Goal: Transaction & Acquisition: Purchase product/service

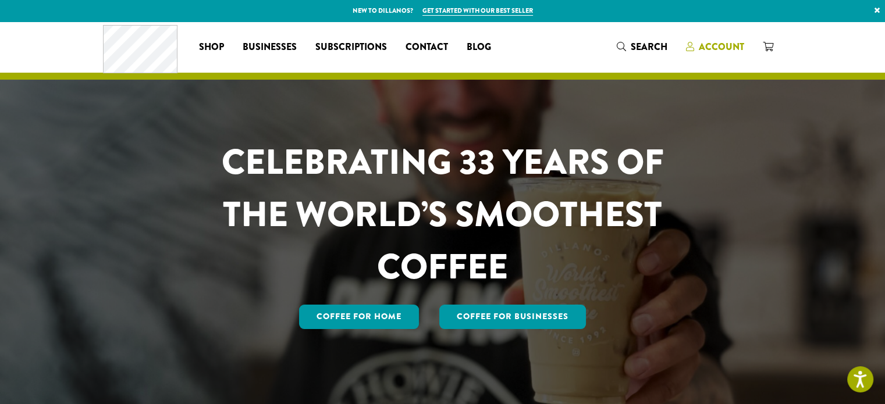
click at [723, 45] on span "Account" at bounding box center [721, 46] width 45 height 13
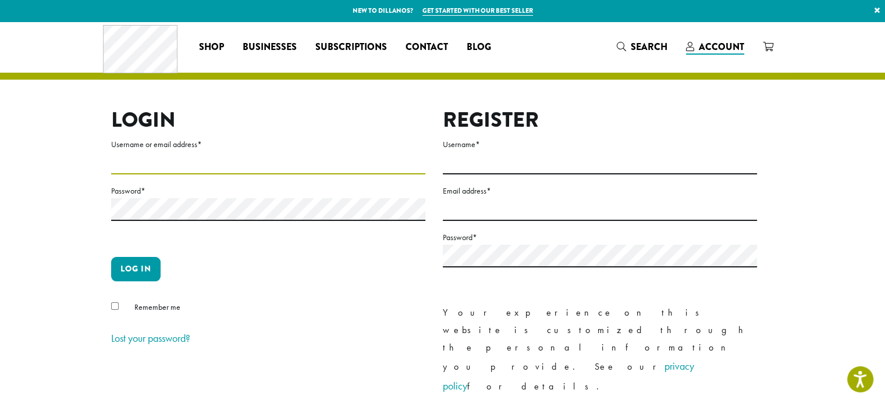
type input "**********"
click at [109, 306] on div "**********" at bounding box center [433, 293] width 663 height 370
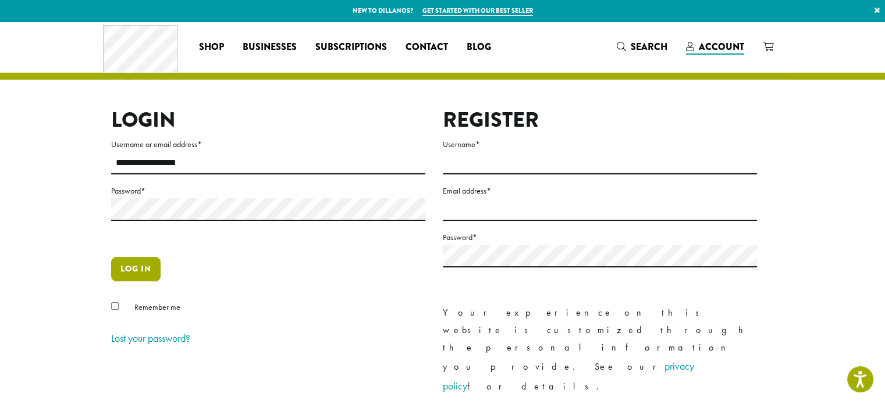
click at [132, 260] on button "Log in" at bounding box center [135, 269] width 49 height 24
click at [136, 269] on button "Log in" at bounding box center [135, 269] width 49 height 24
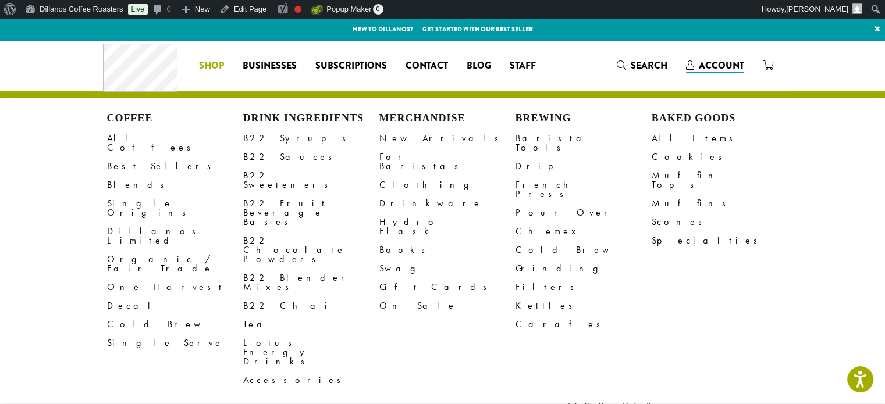
click at [210, 65] on span "Shop" at bounding box center [211, 66] width 25 height 15
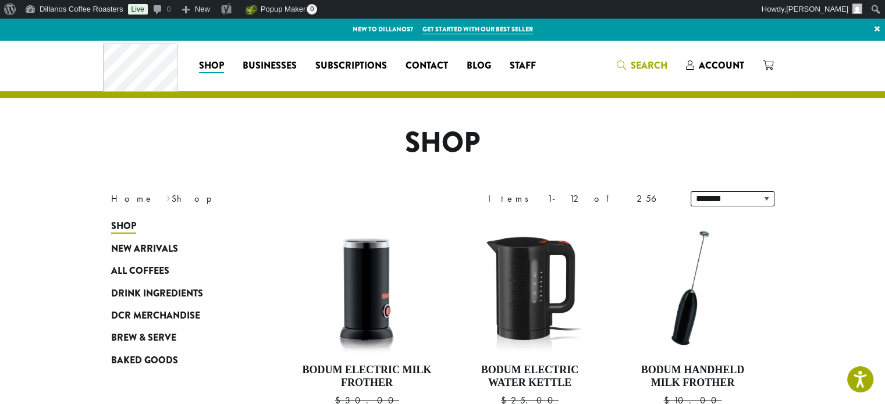
click at [648, 62] on span "Search" at bounding box center [649, 65] width 37 height 13
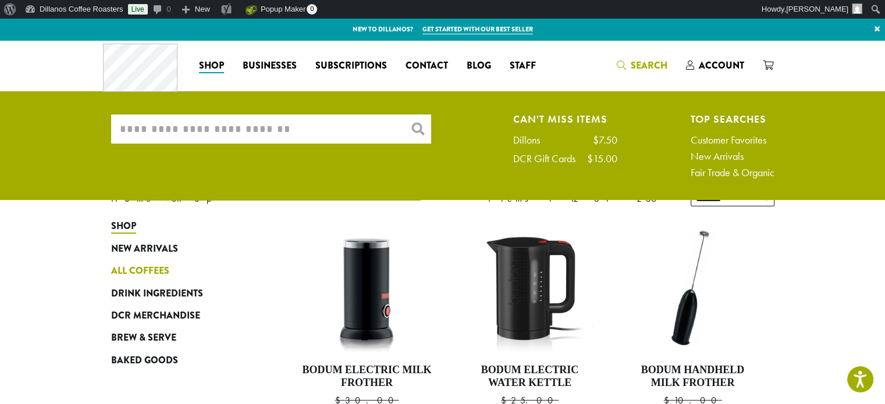
click at [161, 275] on span "All Coffees" at bounding box center [140, 271] width 58 height 15
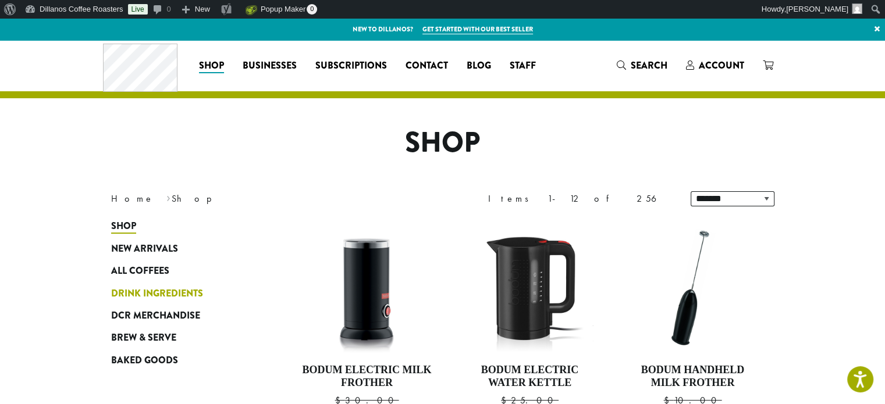
drag, startPoint x: 161, startPoint y: 275, endPoint x: 159, endPoint y: 282, distance: 7.1
click at [159, 282] on ul "Shop New Arrivals All Coffees Drink Ingredients DCR Merchandise Brew & Serve Ba…" at bounding box center [181, 293] width 140 height 157
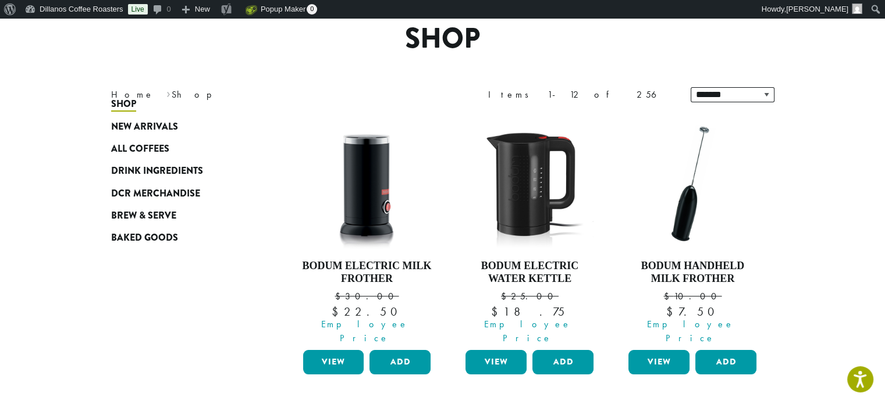
scroll to position [286, 0]
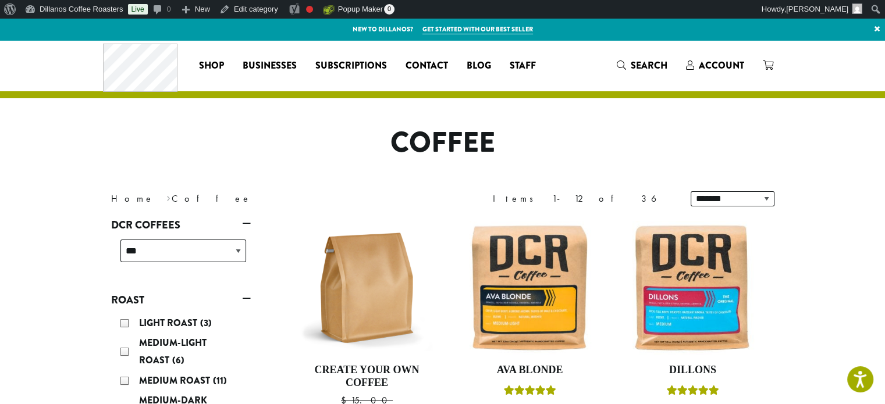
click at [274, 199] on nav "Home › Coffee" at bounding box center [268, 199] width 314 height 14
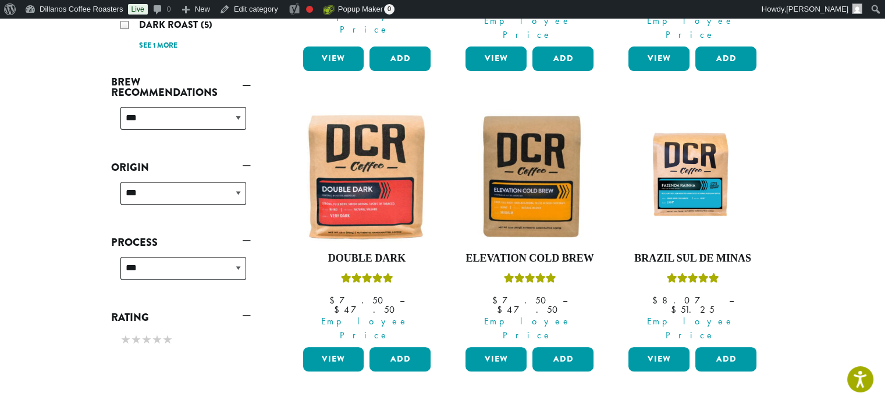
scroll to position [407, 0]
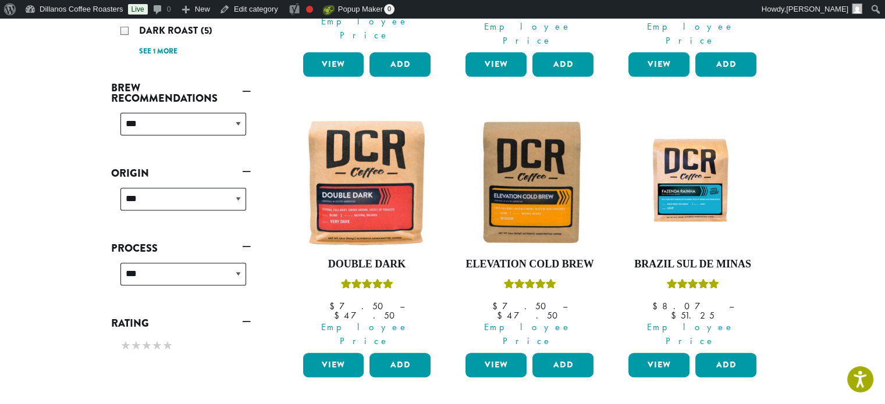
click at [840, 271] on section "**********" at bounding box center [442, 377] width 885 height 1489
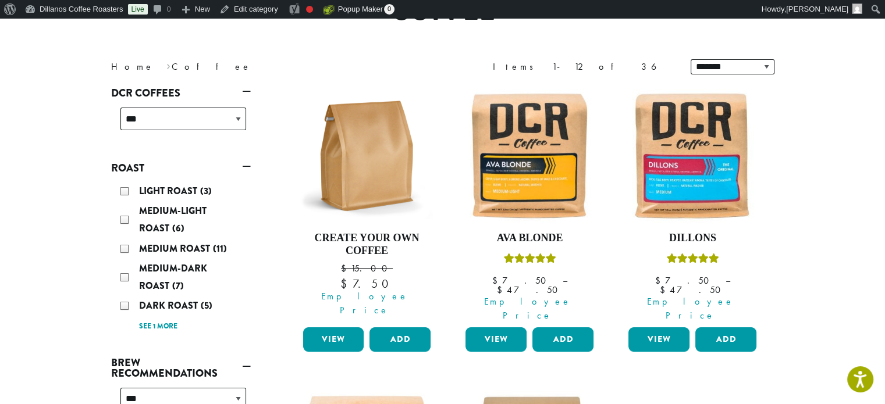
scroll to position [116, 0]
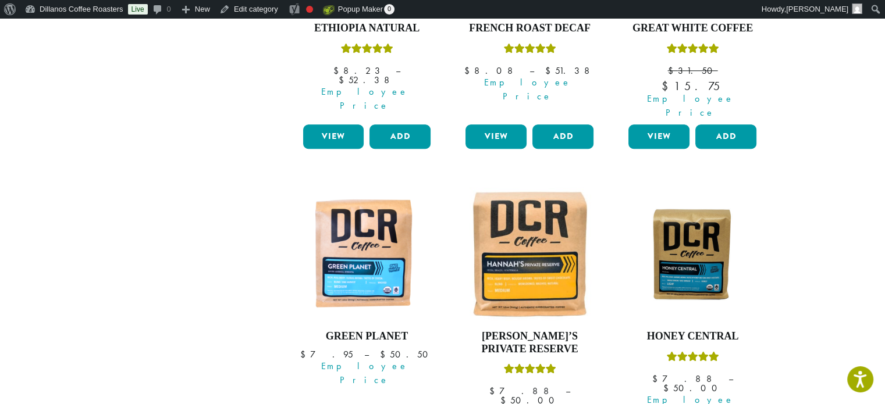
scroll to position [1048, 0]
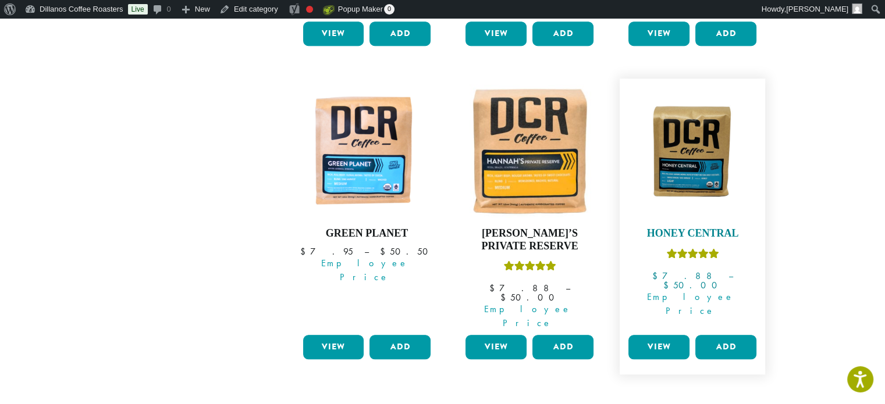
click at [701, 125] on img at bounding box center [693, 151] width 134 height 100
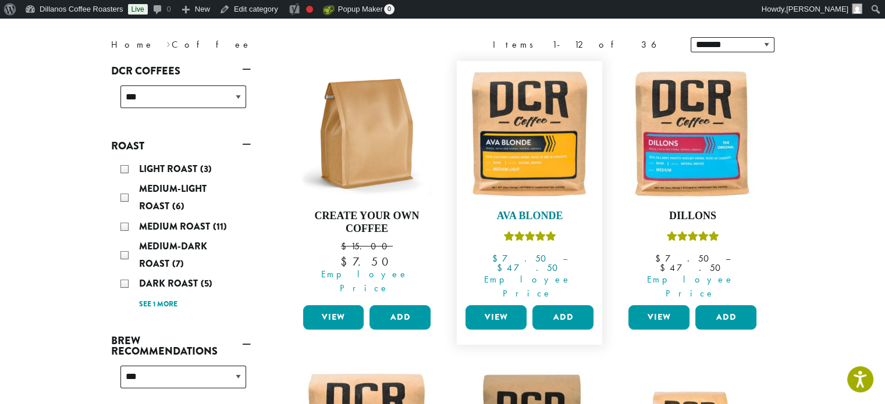
scroll to position [175, 0]
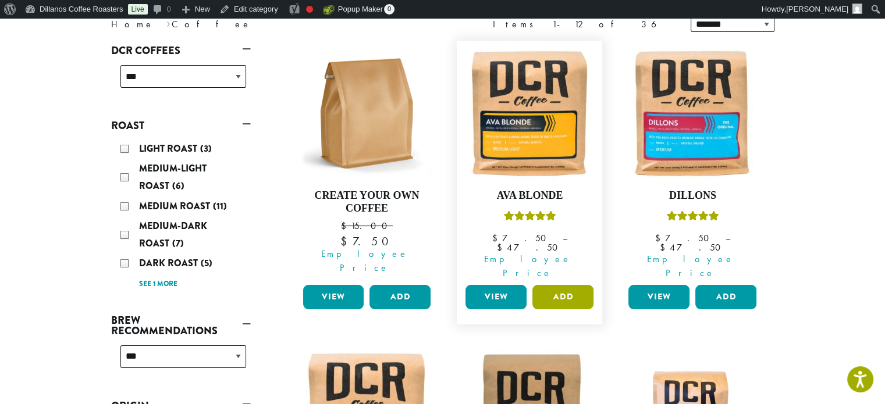
click at [575, 285] on button "Add" at bounding box center [562, 297] width 61 height 24
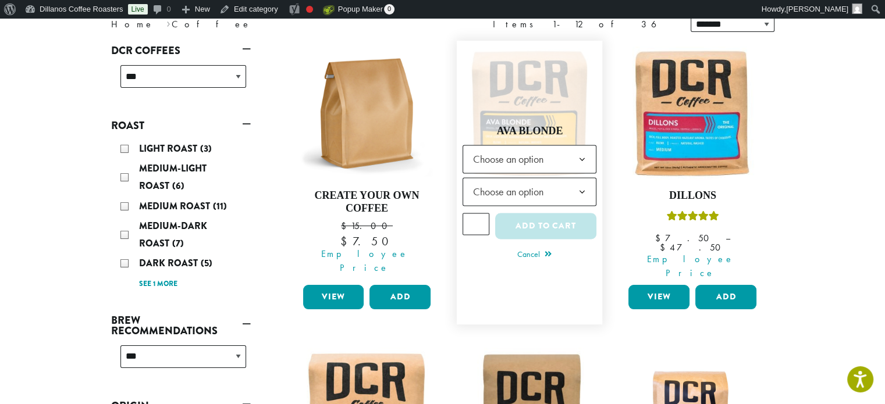
click at [583, 147] on b at bounding box center [581, 159] width 29 height 29
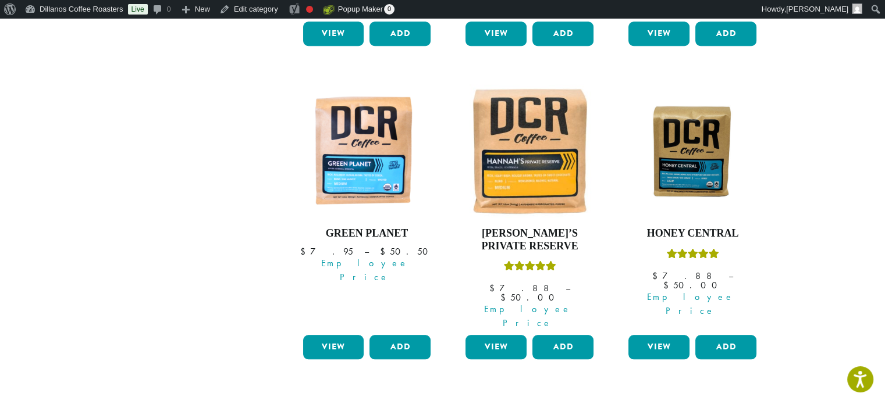
scroll to position [111, 0]
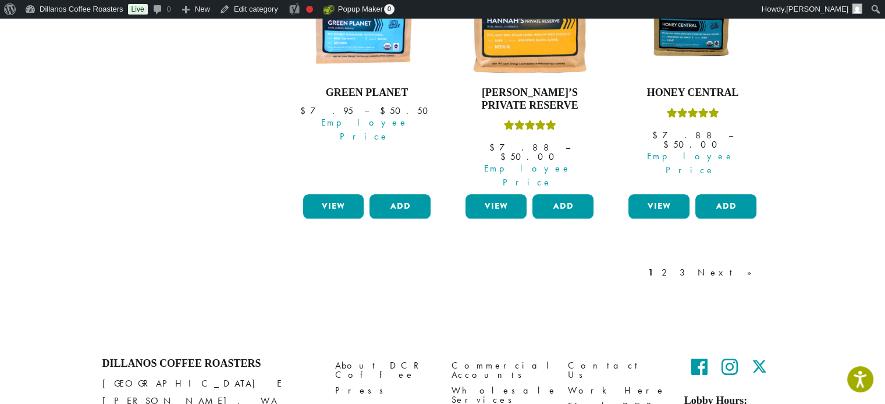
scroll to position [1192, 0]
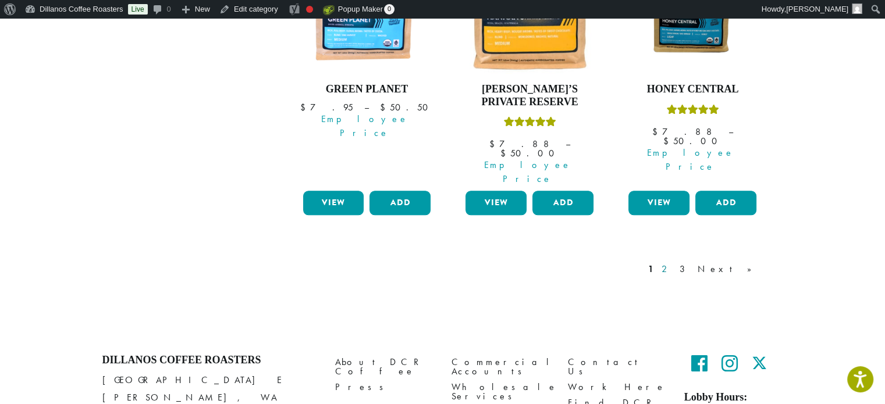
click at [674, 262] on link "2" at bounding box center [666, 269] width 15 height 14
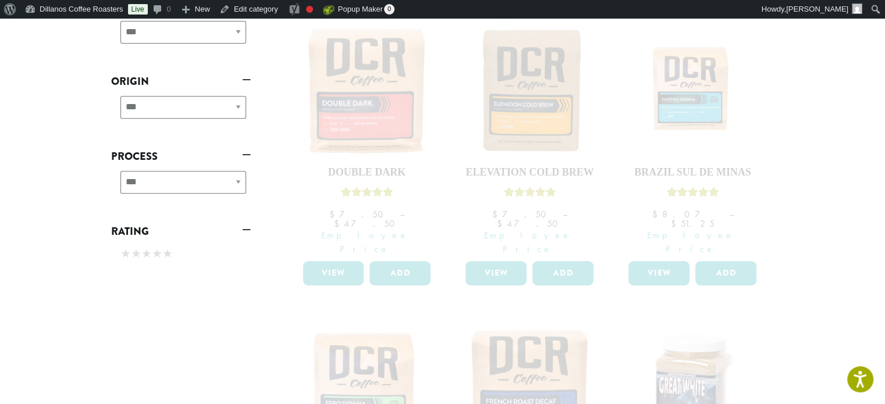
scroll to position [498, 0]
click at [83, 232] on section "**********" at bounding box center [442, 287] width 885 height 1489
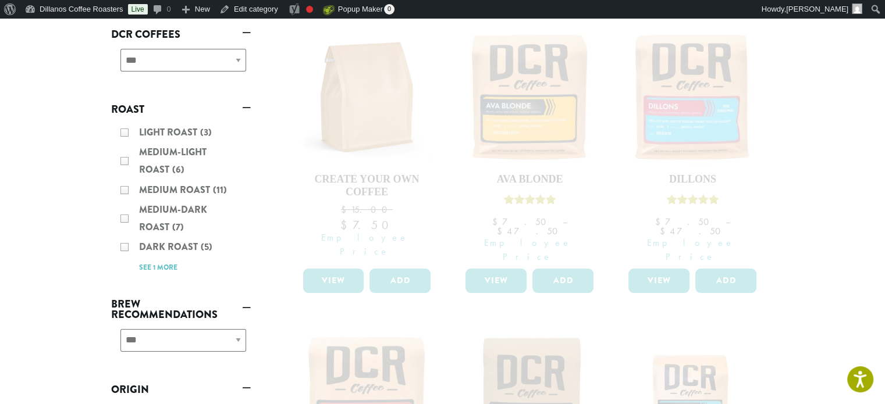
scroll to position [0, 0]
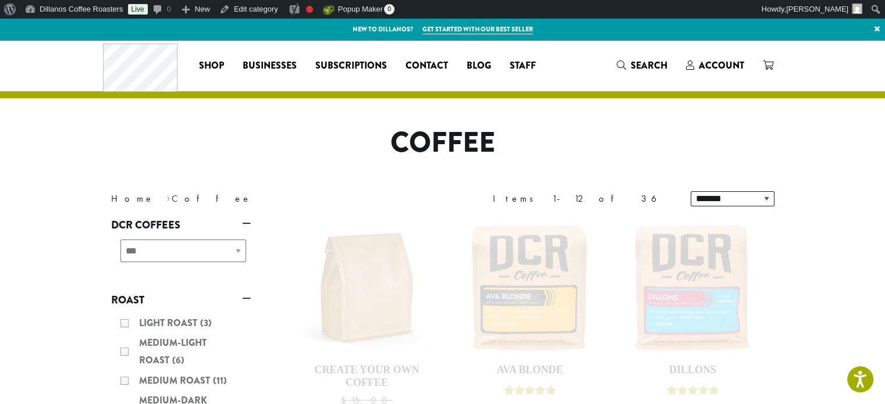
drag, startPoint x: 249, startPoint y: 155, endPoint x: 239, endPoint y: 148, distance: 12.3
click at [242, 151] on h1 "Coffee" at bounding box center [442, 143] width 681 height 34
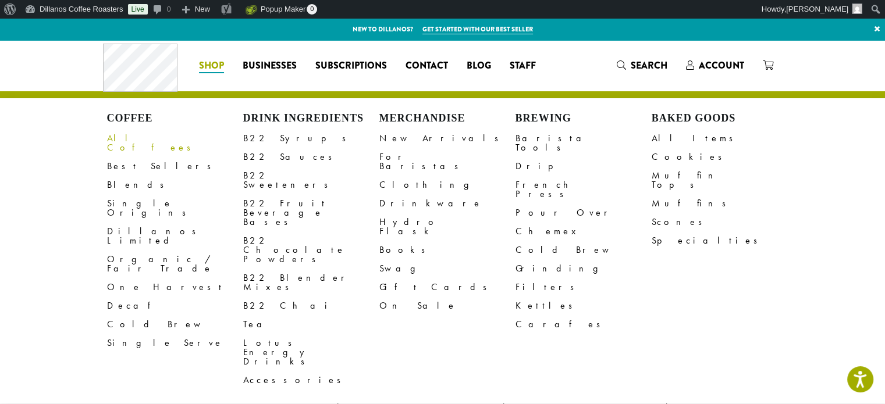
click at [133, 134] on link "All Coffees" at bounding box center [175, 143] width 136 height 28
click at [133, 140] on link "All Coffees" at bounding box center [175, 143] width 136 height 28
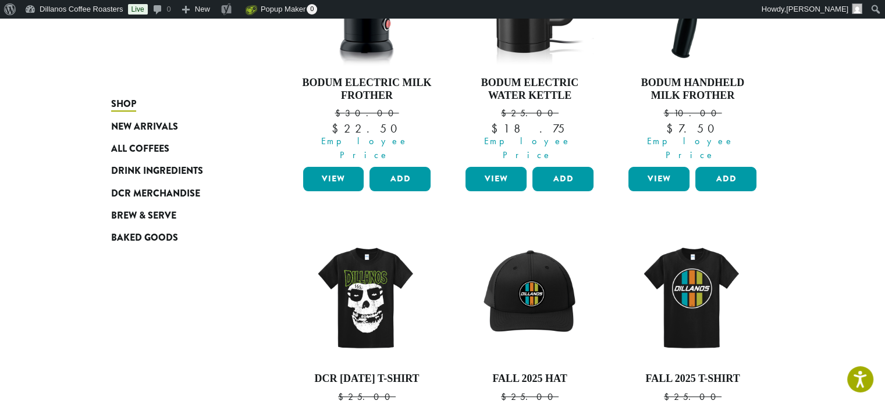
scroll to position [233, 0]
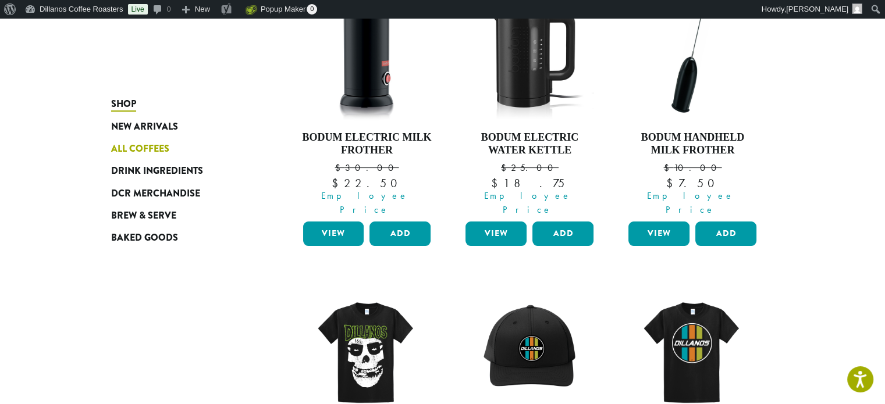
click at [122, 150] on span "All Coffees" at bounding box center [140, 149] width 58 height 15
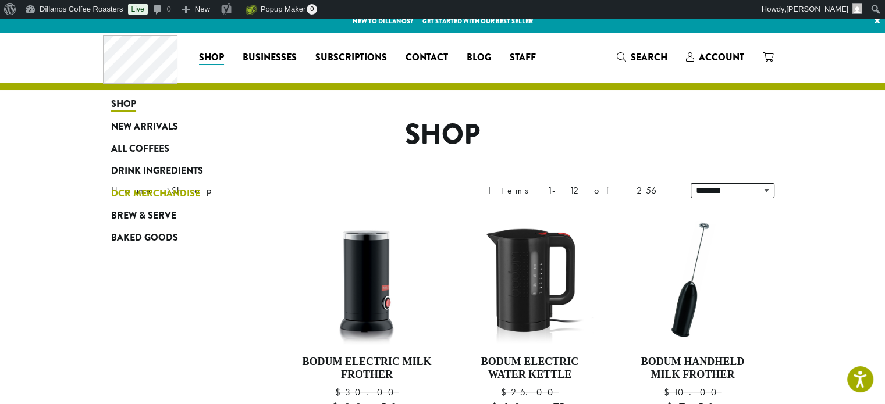
scroll to position [0, 0]
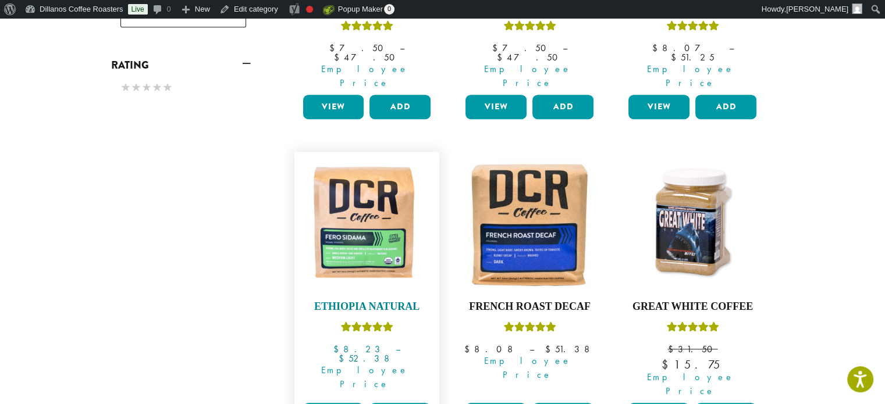
scroll to position [698, 0]
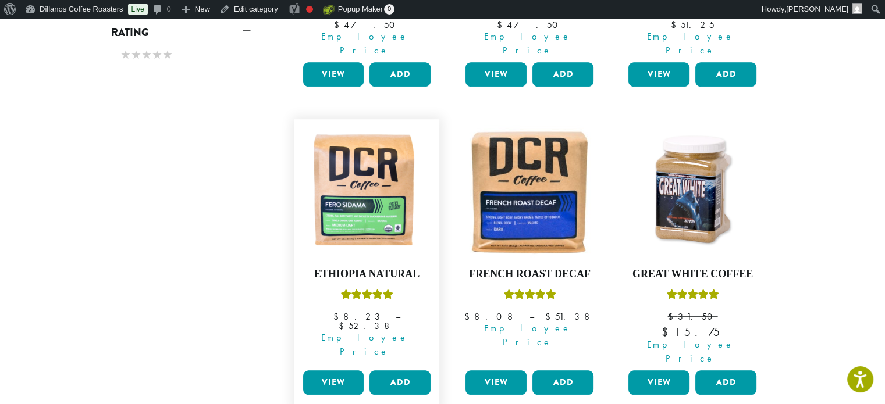
click at [335, 371] on link "View" at bounding box center [333, 383] width 61 height 24
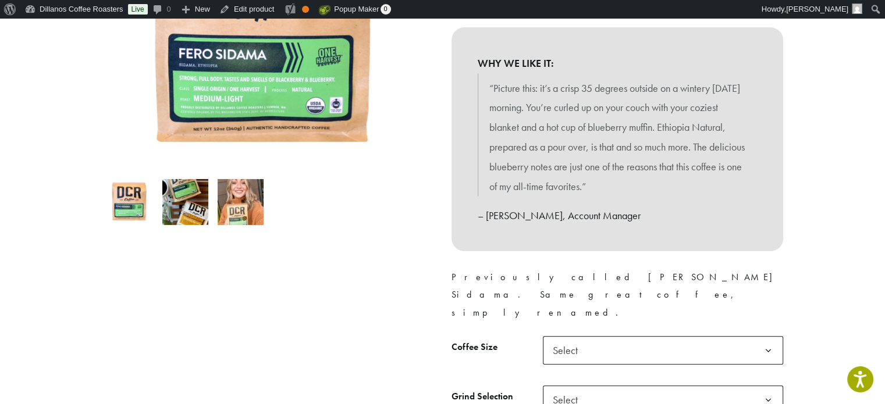
scroll to position [349, 0]
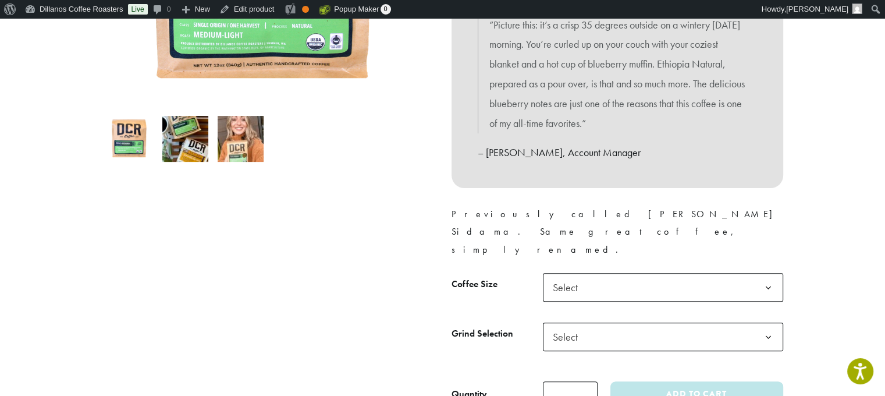
click at [771, 274] on b at bounding box center [768, 288] width 29 height 29
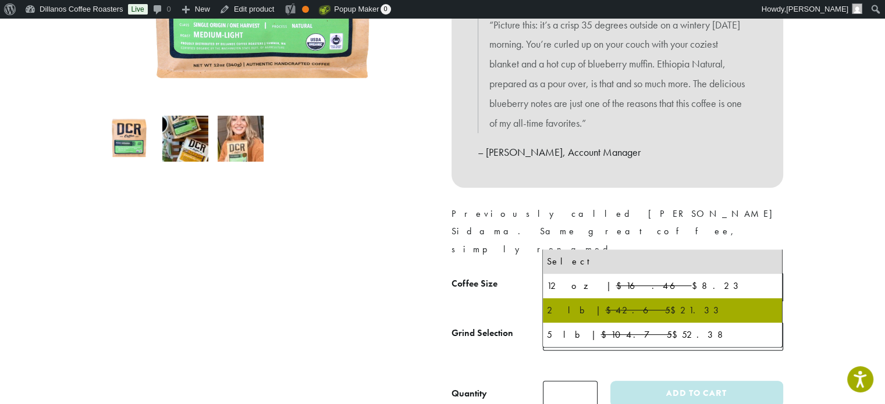
select select "**********"
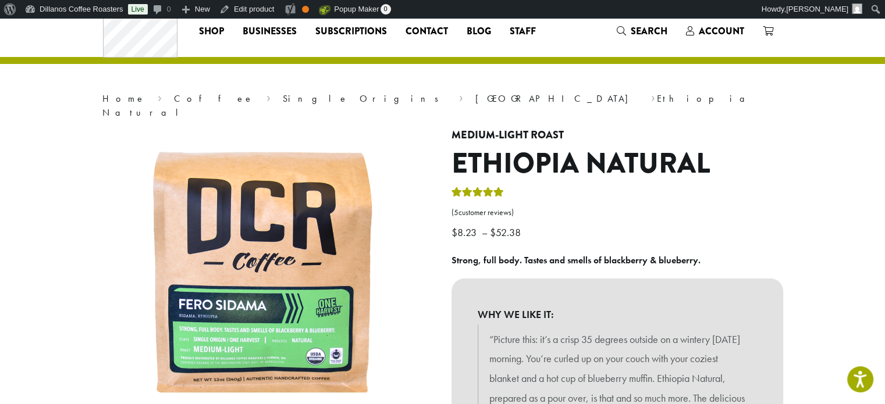
scroll to position [0, 0]
